Goal: Task Accomplishment & Management: Manage account settings

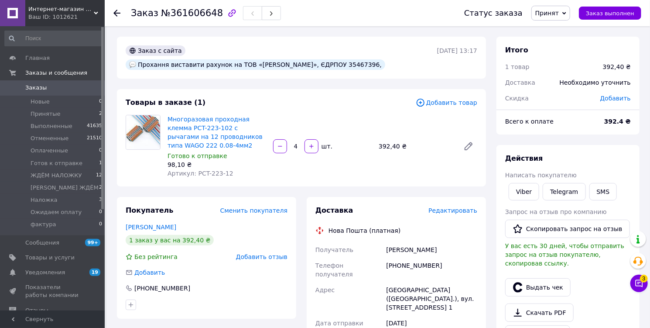
drag, startPoint x: 284, startPoint y: 51, endPoint x: 414, endPoint y: 52, distance: 129.1
click at [385, 59] on div "Прохання виставити рахунок на ТОВ «[PERSON_NAME]», ЄДРПОУ 35467396," at bounding box center [256, 64] width 260 height 10
copy div "ТОВ «Айті Бізнес Солюшн», ЄДРПОУ 35467396"
click at [185, 14] on span "№361606648" at bounding box center [192, 13] width 62 height 10
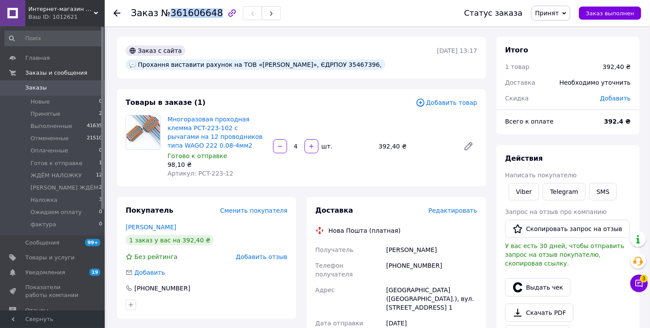
copy span "361606648"
click at [517, 192] on link "Viber" at bounding box center [524, 191] width 31 height 17
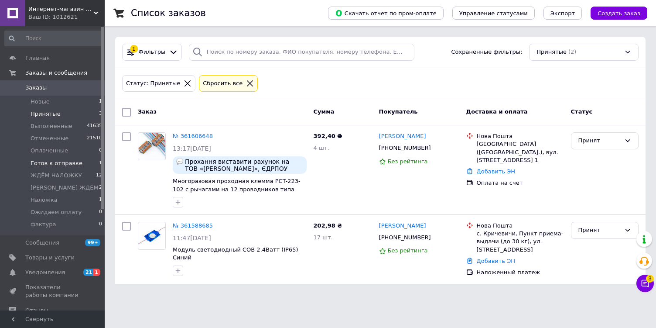
click at [51, 163] on span "Готов к отправке" at bounding box center [57, 163] width 52 height 8
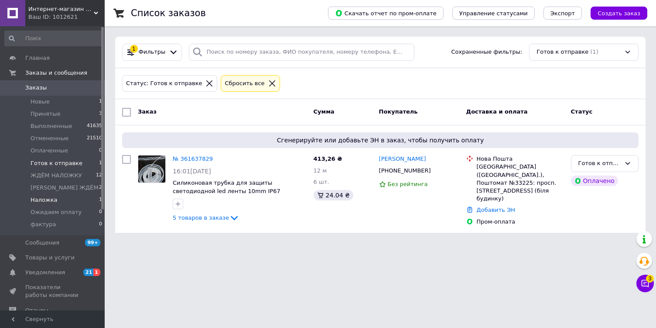
click at [48, 202] on span "Наложка" at bounding box center [44, 200] width 27 height 8
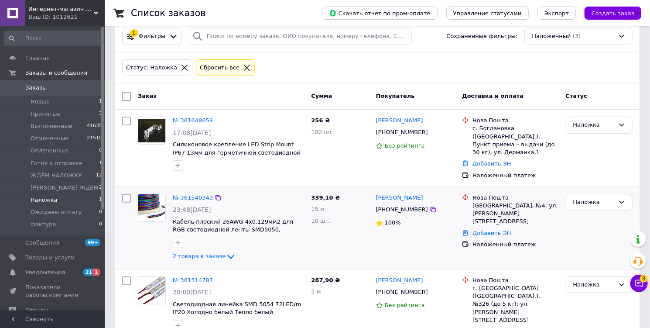
scroll to position [27, 0]
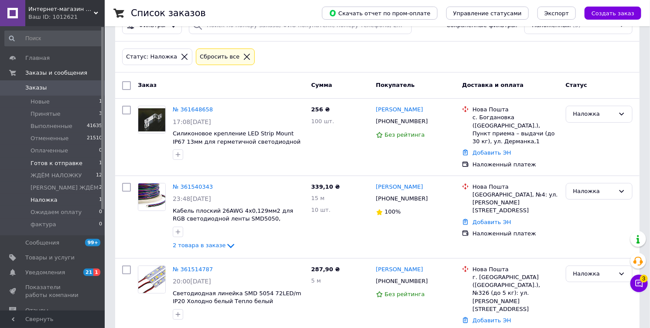
click at [52, 162] on span "Готов к отправке" at bounding box center [57, 163] width 52 height 8
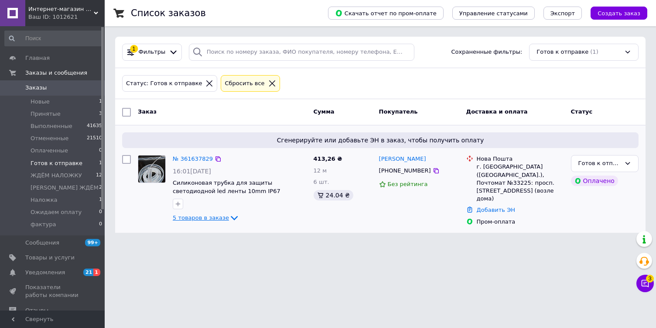
click at [231, 218] on icon at bounding box center [234, 218] width 7 height 4
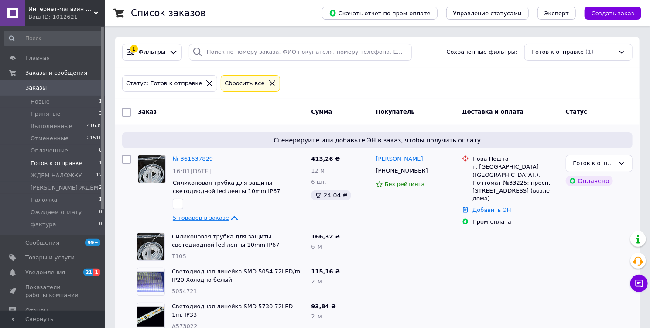
click at [229, 217] on icon at bounding box center [234, 217] width 10 height 10
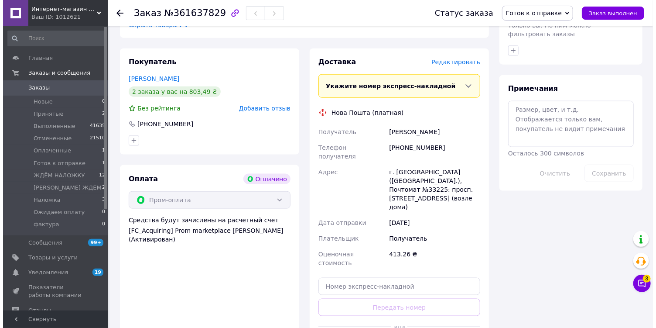
scroll to position [489, 0]
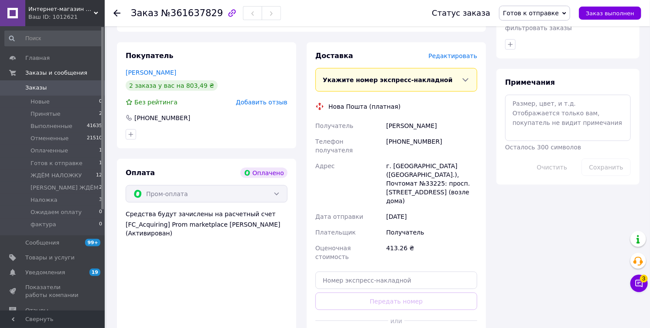
click at [457, 52] on span "Редактировать" at bounding box center [452, 55] width 49 height 7
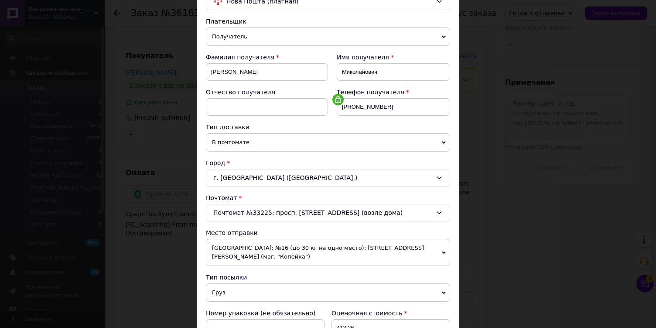
scroll to position [105, 0]
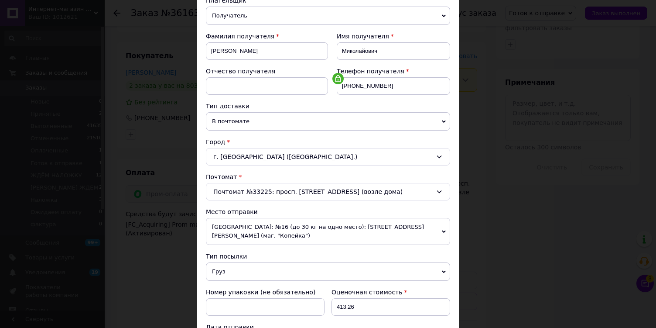
click at [246, 120] on span "В почтомате" at bounding box center [328, 121] width 244 height 18
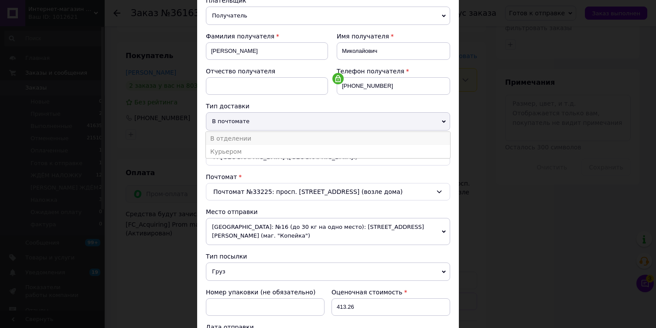
click at [238, 137] on li "В отделении" at bounding box center [328, 138] width 244 height 13
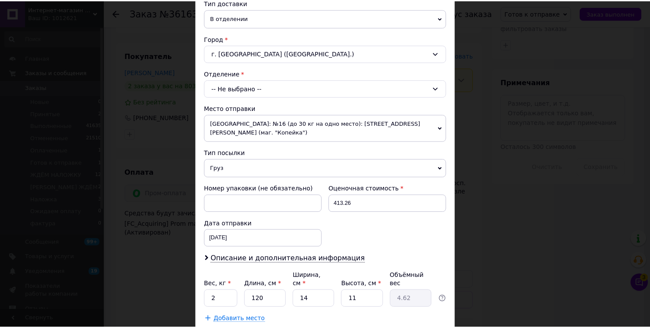
scroll to position [209, 0]
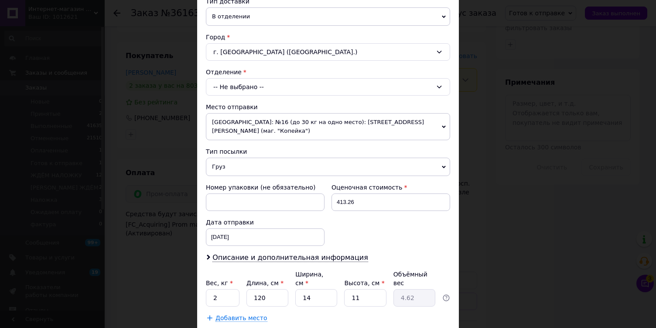
click at [253, 86] on div "-- Не выбрано --" at bounding box center [328, 86] width 244 height 17
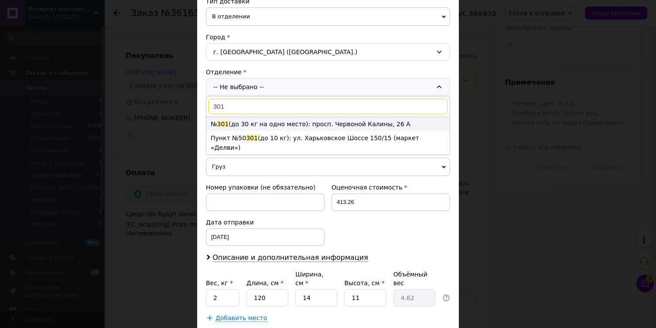
type input "301"
click at [285, 121] on li "№ 301 (до 30 кг на одно место): просп. Червоной Калины, 26 А" at bounding box center [327, 124] width 243 height 14
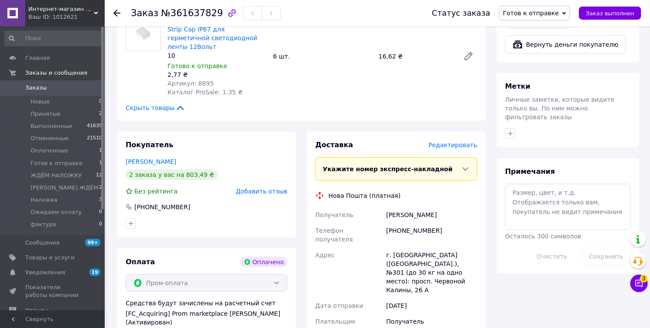
scroll to position [454, 0]
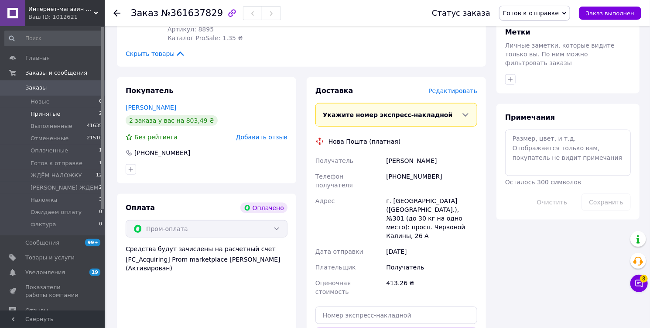
click at [40, 113] on span "Принятые" at bounding box center [46, 114] width 30 height 8
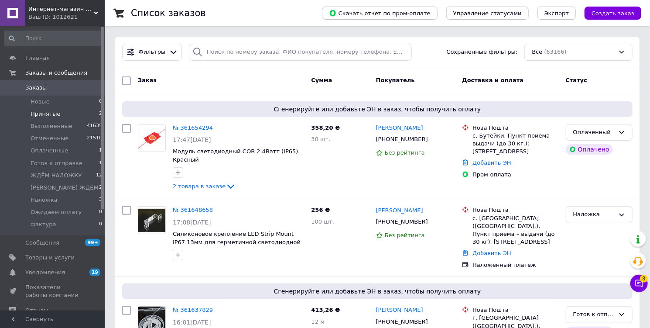
click at [42, 113] on span "Принятые" at bounding box center [46, 114] width 30 height 8
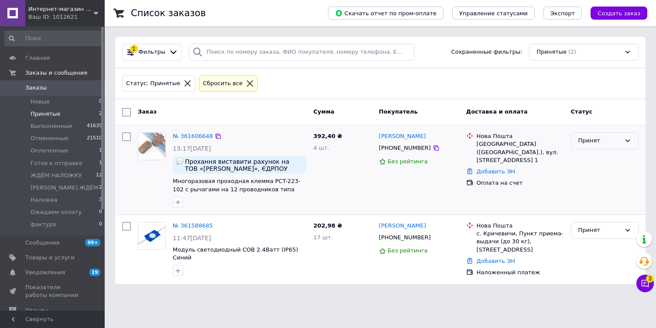
click at [595, 135] on div "Принят" at bounding box center [605, 140] width 68 height 17
click at [597, 202] on li "Ожидаем оплату" at bounding box center [605, 210] width 67 height 16
click at [644, 282] on icon at bounding box center [645, 283] width 7 height 7
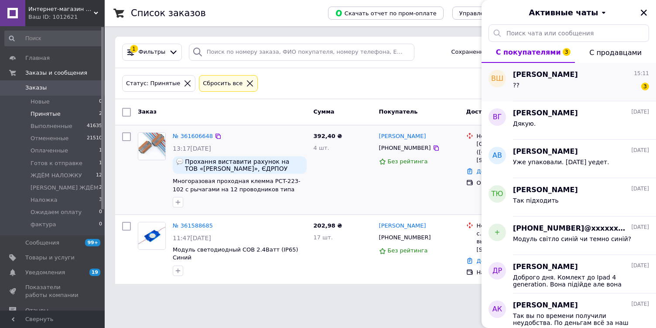
click at [578, 79] on span "Валентин Шеремет" at bounding box center [545, 75] width 65 height 10
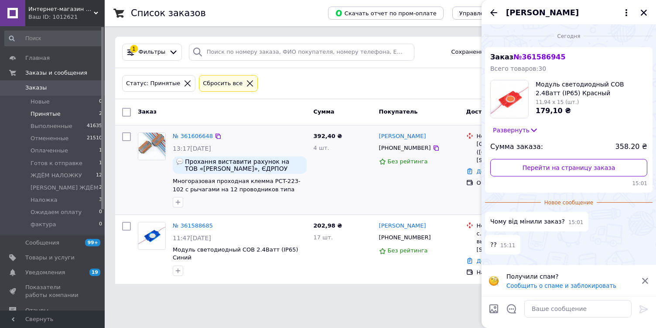
click at [239, 294] on html "Интернет-магазин «Dilux» Ваш ID: 1012621 Сайт Интернет-магазин «Dilux» Кабинет …" at bounding box center [328, 147] width 656 height 294
click at [572, 307] on textarea at bounding box center [577, 308] width 107 height 17
type textarea "Вы оплатили заказ новый. Отправляем."
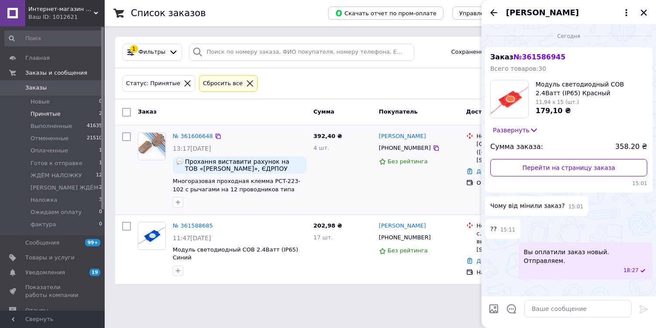
click at [643, 12] on icon "Закрыть" at bounding box center [644, 13] width 6 height 6
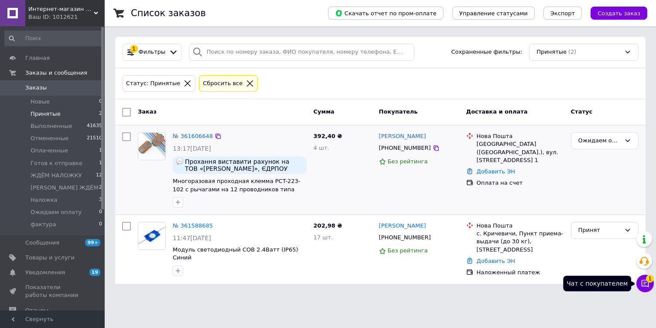
click at [640, 278] on button "Чат с покупателем 1" at bounding box center [645, 282] width 17 height 17
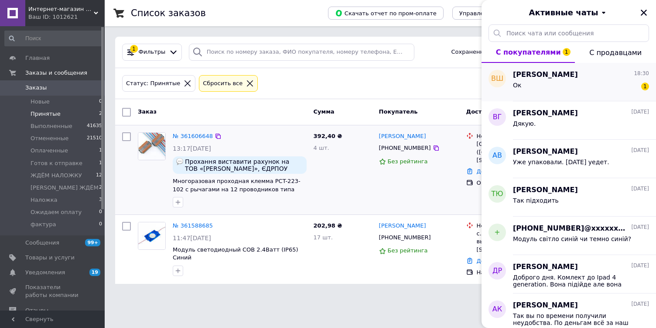
click at [541, 86] on div "Ок 1" at bounding box center [581, 87] width 136 height 14
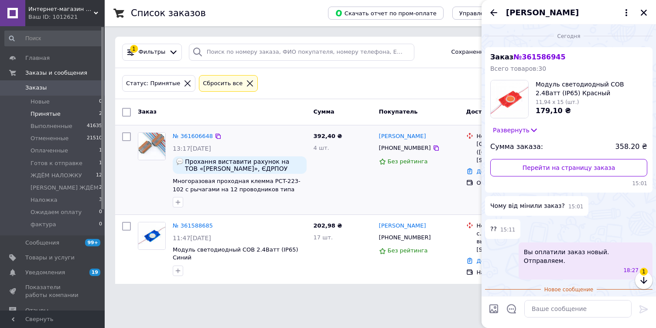
scroll to position [17, 0]
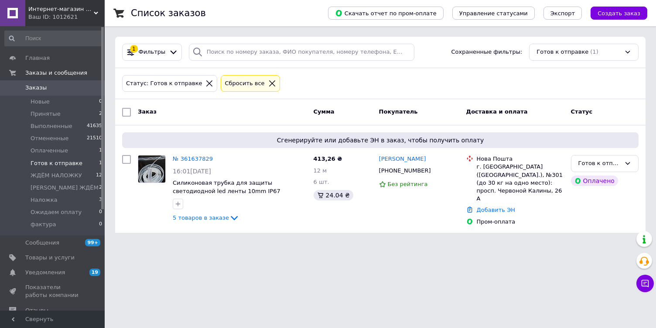
click at [36, 89] on span "Заказы" at bounding box center [35, 88] width 21 height 8
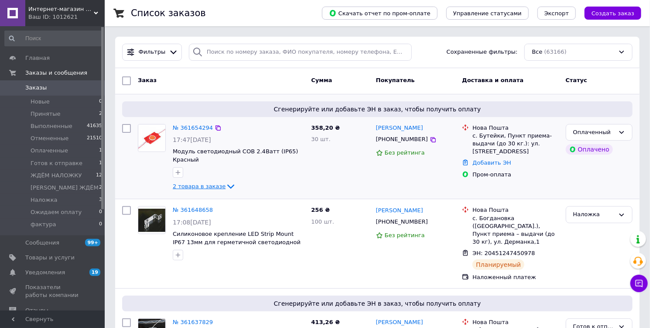
click at [226, 181] on icon at bounding box center [231, 186] width 10 height 10
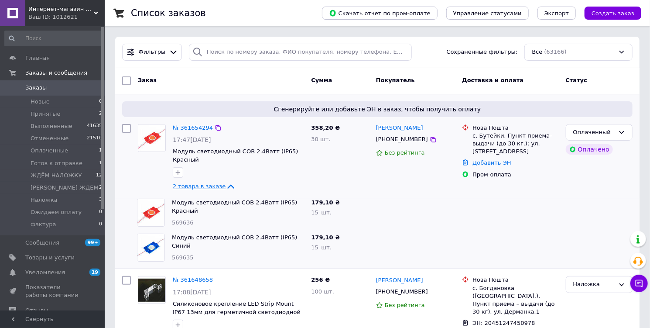
click at [228, 185] on icon at bounding box center [231, 187] width 7 height 4
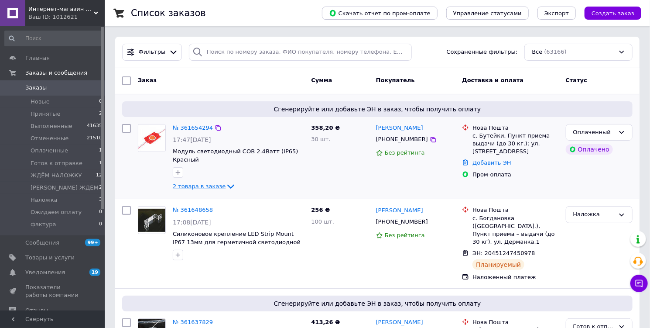
click at [226, 181] on icon at bounding box center [231, 186] width 10 height 10
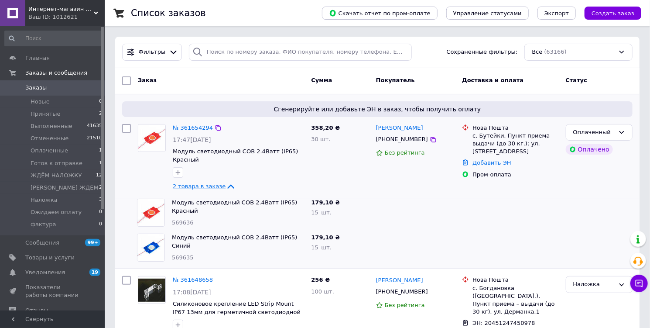
click at [226, 181] on icon at bounding box center [231, 186] width 10 height 10
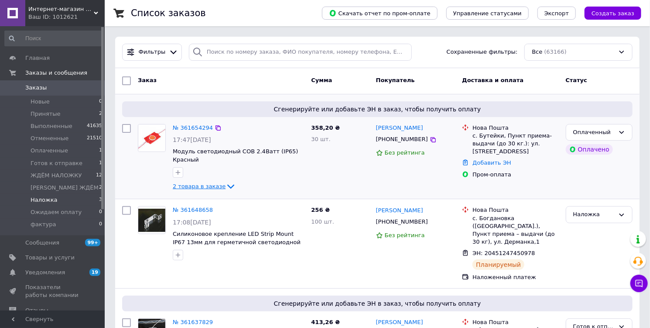
click at [51, 198] on span "Наложка" at bounding box center [44, 200] width 27 height 8
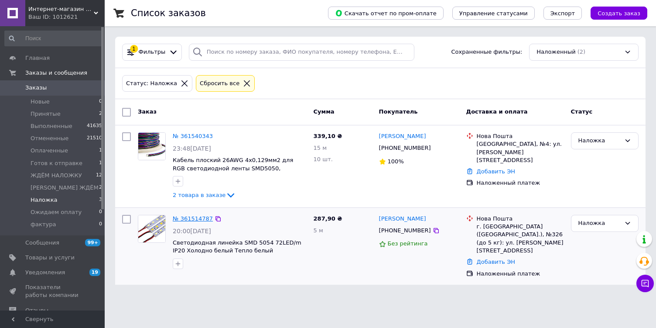
click at [197, 219] on link "№ 361514787" at bounding box center [193, 218] width 40 height 7
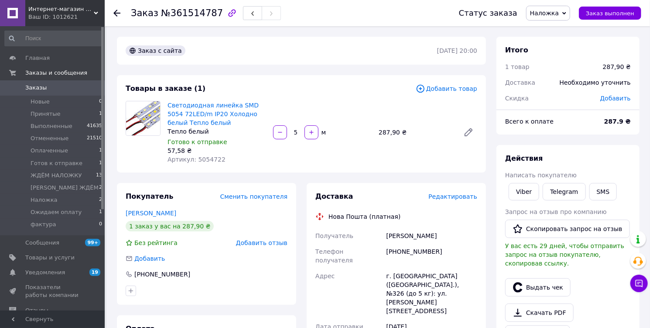
click at [461, 195] on span "Редактировать" at bounding box center [452, 196] width 49 height 7
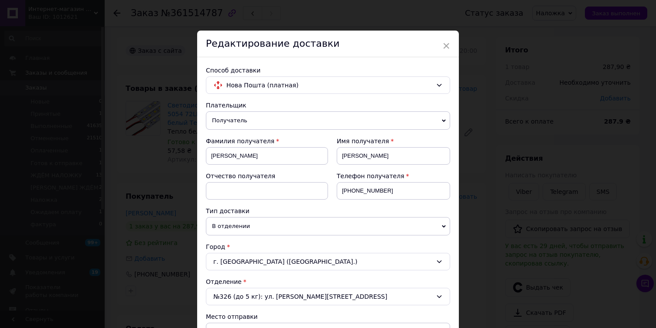
scroll to position [70, 0]
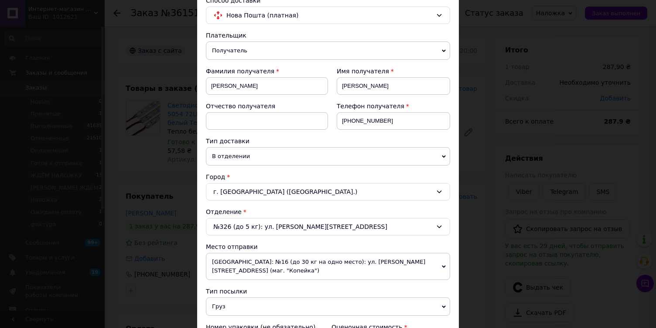
click at [250, 222] on div "№326 (до 5 кг): ул. Вербицького, 1" at bounding box center [328, 226] width 244 height 17
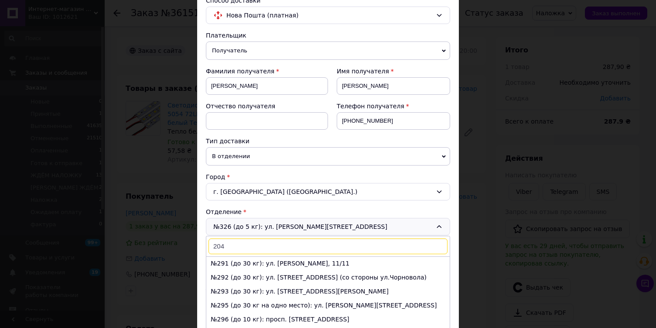
scroll to position [0, 0]
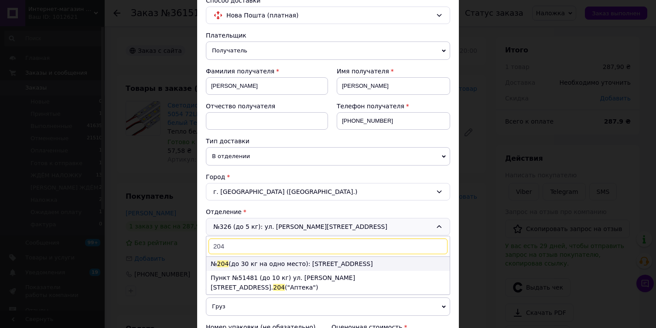
type input "204"
click at [253, 259] on li "№ 204 (до 30 кг на одно место): Харьковское шоссе, 58" at bounding box center [327, 264] width 243 height 14
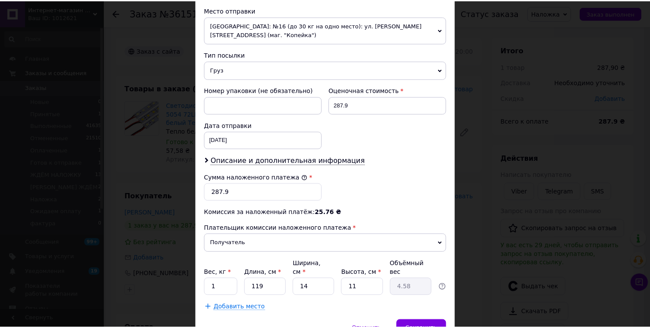
scroll to position [335, 0]
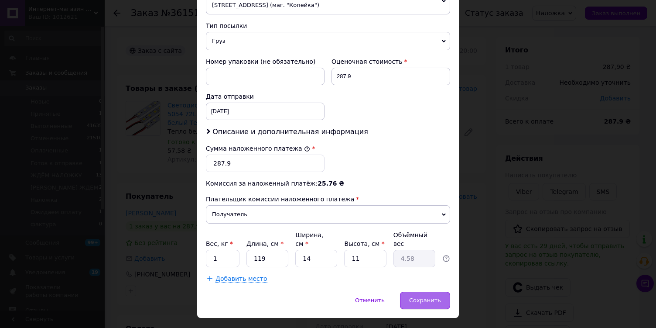
click at [427, 297] on span "Сохранить" at bounding box center [425, 300] width 32 height 7
